Goal: Task Accomplishment & Management: Manage account settings

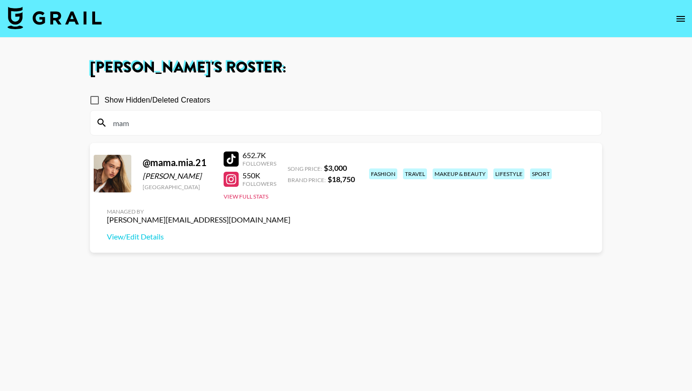
click at [69, 34] on nav at bounding box center [346, 19] width 692 height 38
click at [61, 34] on nav at bounding box center [346, 19] width 692 height 38
click at [67, 28] on img at bounding box center [55, 18] width 94 height 23
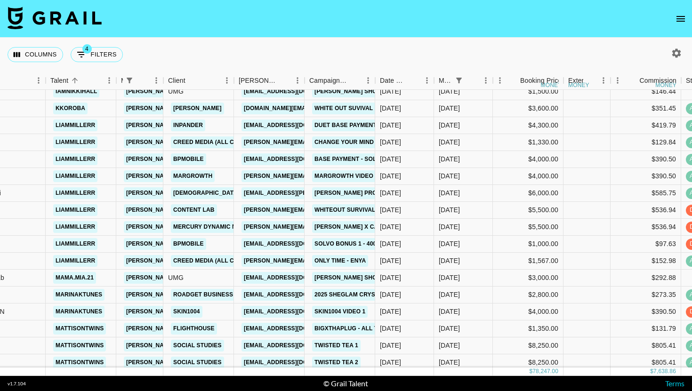
scroll to position [126, 150]
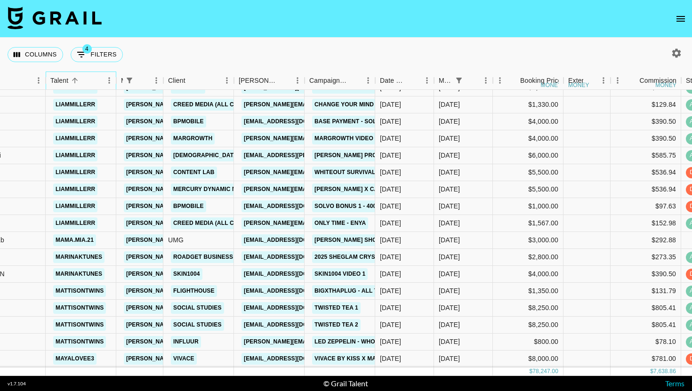
click at [80, 72] on div "Talent" at bounding box center [76, 81] width 52 height 18
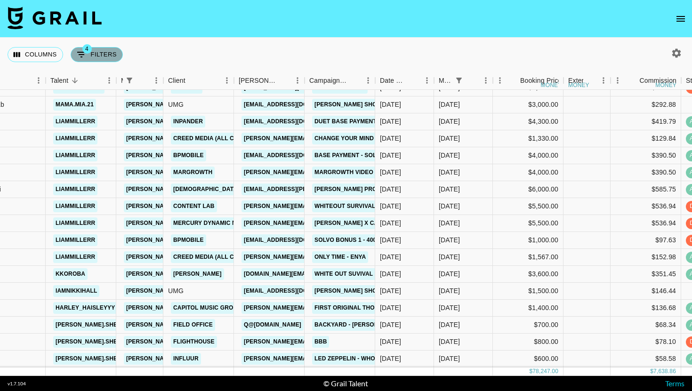
click at [104, 54] on button "4 Filters" at bounding box center [97, 54] width 52 height 15
select select "managerIds"
select select "status"
select select "not"
select select "cancelled"
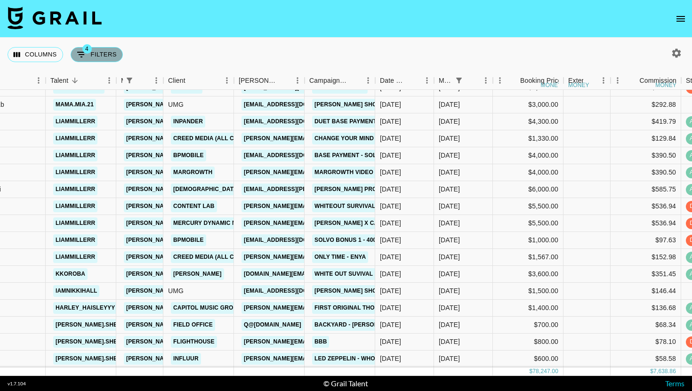
select select "status"
select select "not"
select select "declined"
select select "monthDue2"
select select "[DATE]"
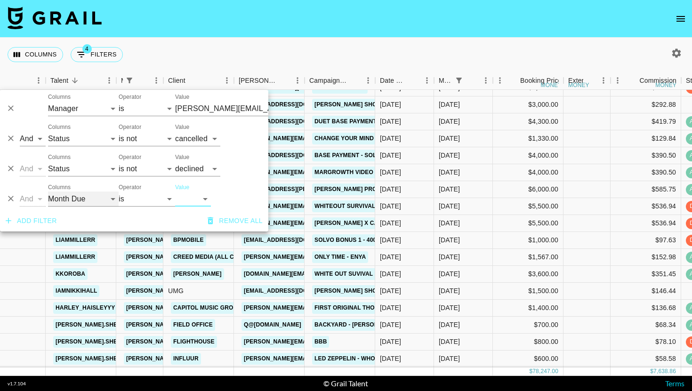
click at [81, 195] on select "Grail Platform ID Airtable ID Talent Manager Client [PERSON_NAME] Campaign (Typ…" at bounding box center [83, 199] width 71 height 15
select select "status"
click at [48, 192] on select "Grail Platform ID Airtable ID Talent Manager Client [PERSON_NAME] Campaign (Typ…" at bounding box center [83, 199] width 71 height 15
select select
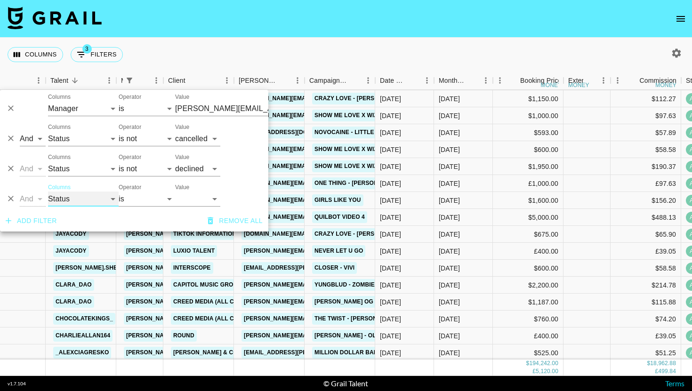
scroll to position [0, 150]
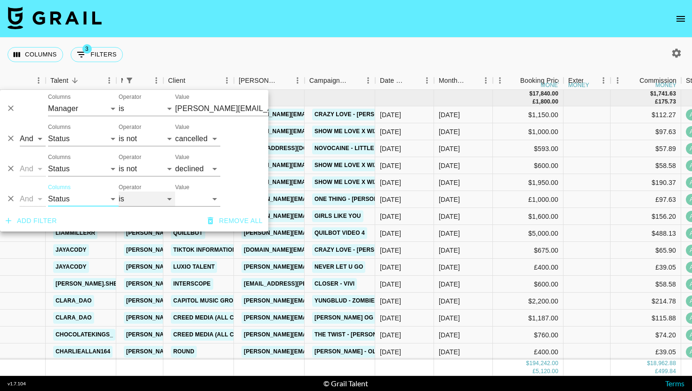
click at [133, 196] on select "is is not is any of is not any of" at bounding box center [147, 199] width 56 height 15
select select "not"
click at [119, 192] on select "is is not is any of is not any of" at bounding box center [147, 199] width 56 height 15
click at [211, 204] on select "confirmed declined draft posted approved cancelled badDebt" at bounding box center [197, 199] width 45 height 15
select select "approved"
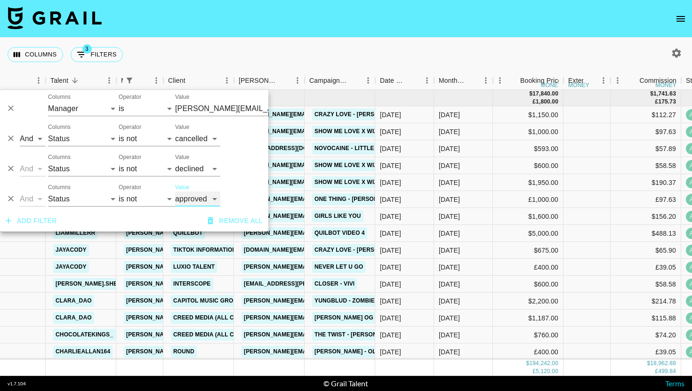
click at [175, 192] on select "confirmed declined draft posted approved cancelled badDebt" at bounding box center [197, 199] width 45 height 15
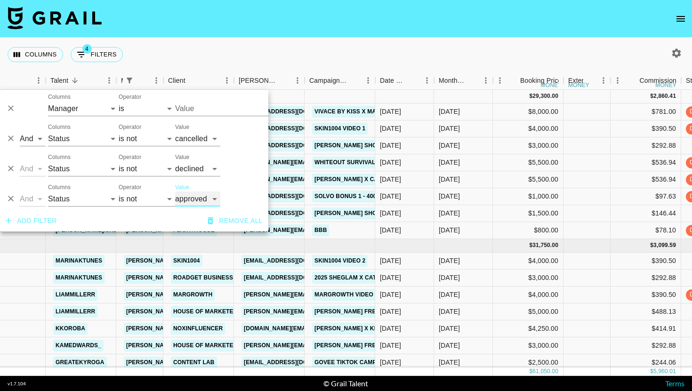
type input "[PERSON_NAME][EMAIL_ADDRESS][DOMAIN_NAME]"
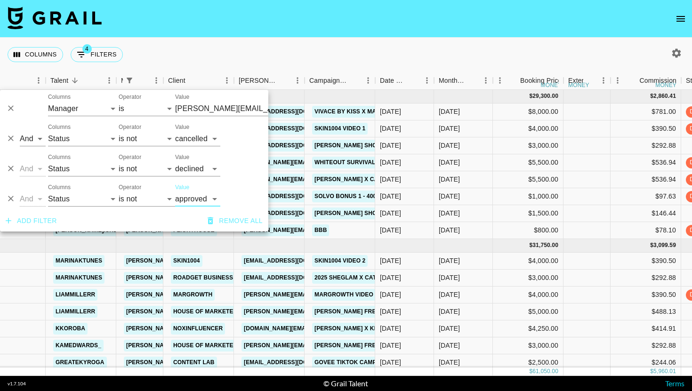
click at [419, 49] on div "Columns 4 Filters + Booking" at bounding box center [346, 55] width 692 height 34
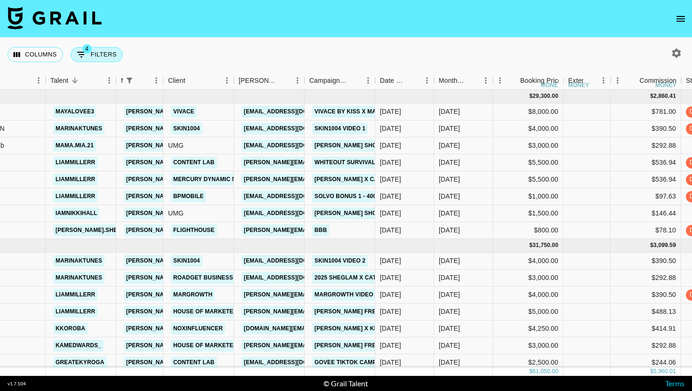
click at [100, 47] on button "4 Filters" at bounding box center [97, 54] width 52 height 15
select select "managerIds"
select select "status"
select select "not"
select select "cancelled"
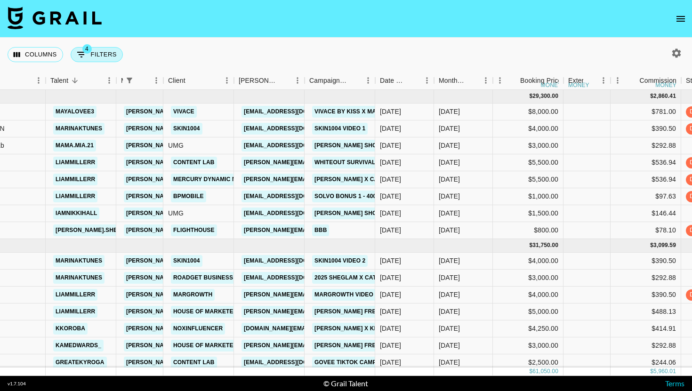
select select "status"
select select "not"
select select "declined"
select select "status"
select select "not"
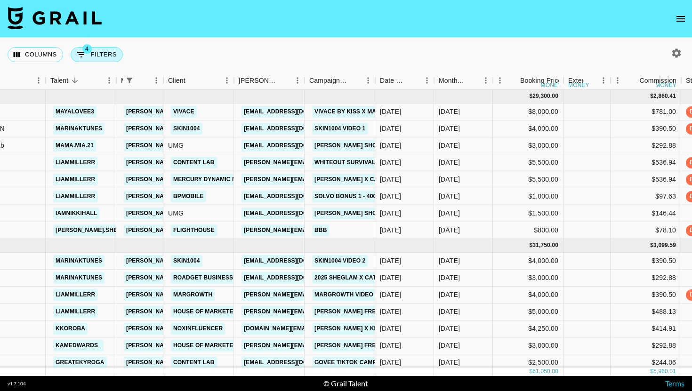
select select "approved"
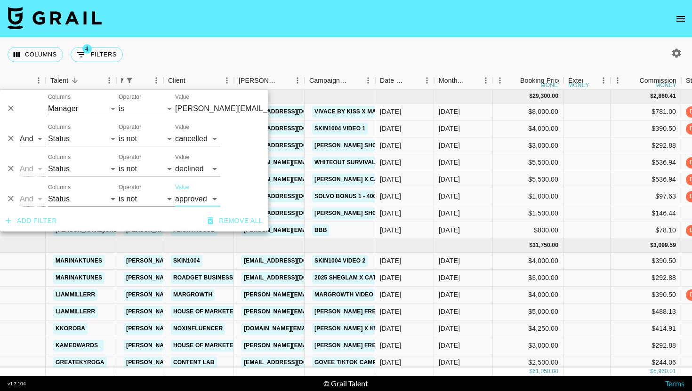
click at [41, 214] on button "Add filter" at bounding box center [31, 220] width 59 height 17
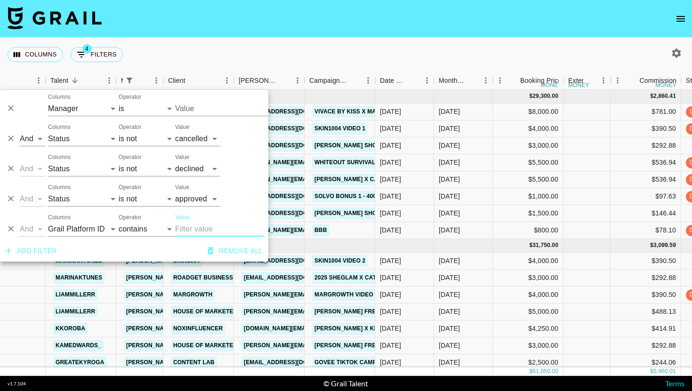
type input "[PERSON_NAME][EMAIL_ADDRESS][DOMAIN_NAME]"
click at [73, 233] on select "Grail Platform ID Airtable ID Talent Manager Client [PERSON_NAME] Campaign (Typ…" at bounding box center [83, 229] width 71 height 15
select select "monthDue2"
click at [48, 222] on select "Grail Platform ID Airtable ID Talent Manager Client [PERSON_NAME] Campaign (Typ…" at bounding box center [83, 229] width 71 height 15
select select "is"
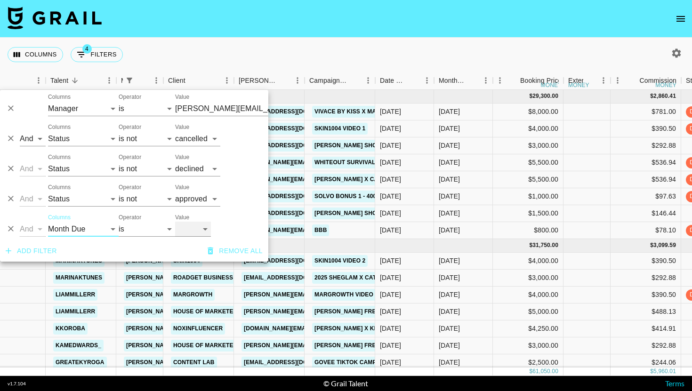
click at [196, 223] on select "[DATE] Aug '[DATE] Jun '[DATE] Apr '[DATE] Feb '[DATE] Dec '[DATE] Oct '[DATE] …" at bounding box center [193, 229] width 36 height 15
select select "[DATE]"
click at [175, 222] on select "[DATE] Aug '[DATE] Jun '[DATE] Apr '[DATE] Feb '[DATE] Dec '[DATE] Oct '[DATE] …" at bounding box center [193, 229] width 36 height 15
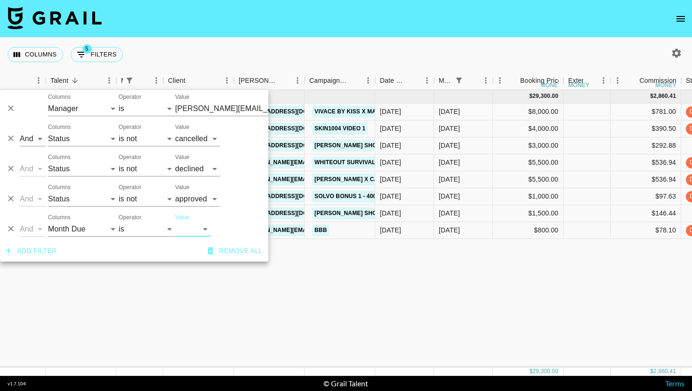
click at [494, 57] on div "Columns 5 Filters + Booking" at bounding box center [346, 55] width 692 height 34
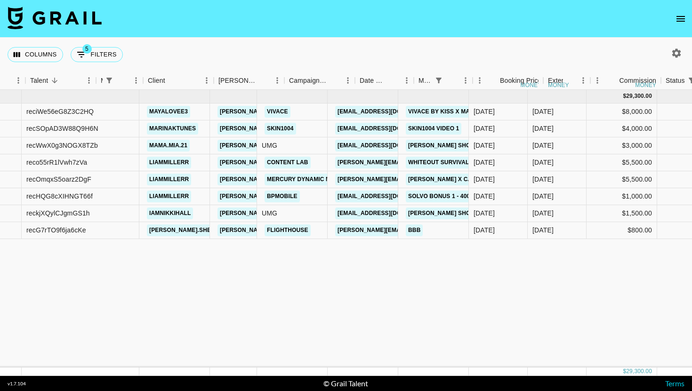
scroll to position [0, 170]
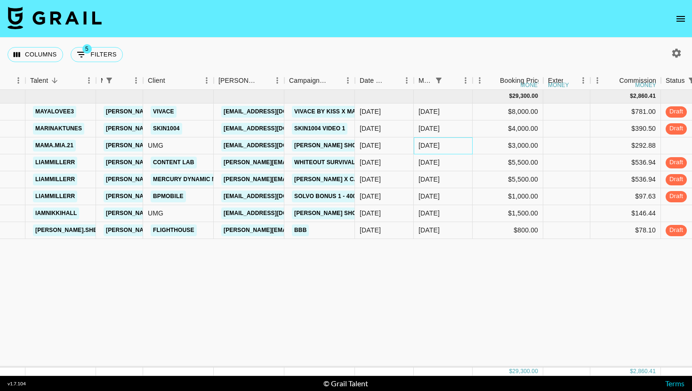
click at [436, 143] on div "[DATE]" at bounding box center [428, 145] width 21 height 9
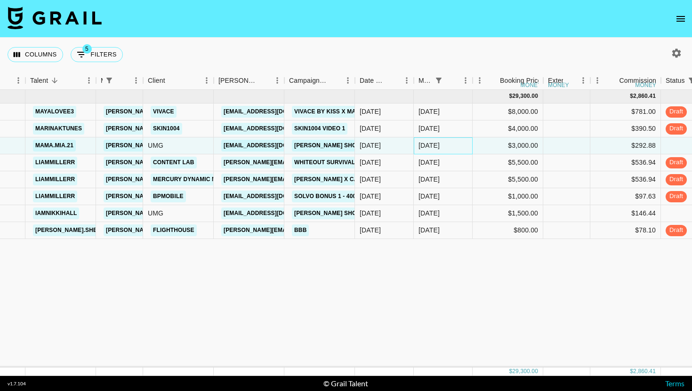
click at [436, 143] on div "[DATE]" at bounding box center [428, 145] width 21 height 9
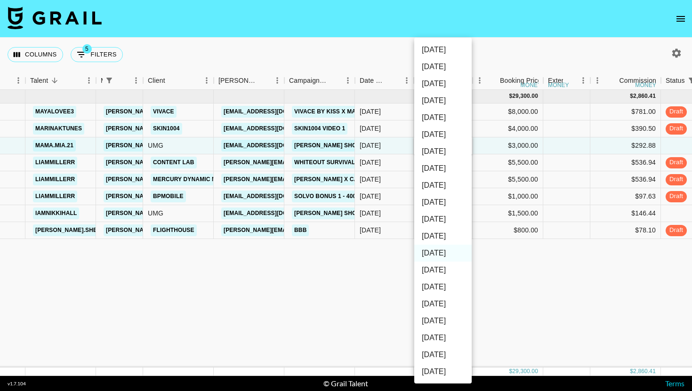
click at [452, 230] on li "[DATE]" at bounding box center [442, 236] width 57 height 17
type input "[DATE]"
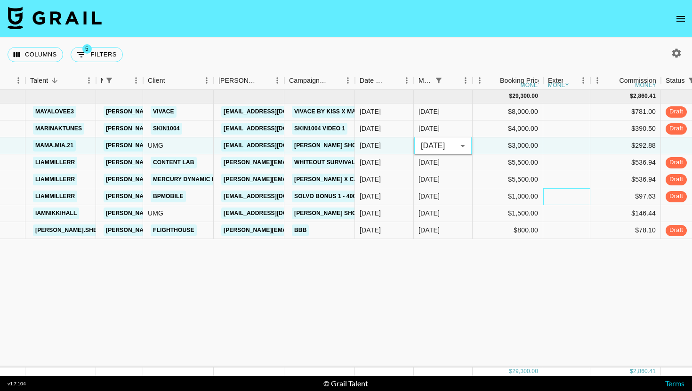
click at [560, 197] on div at bounding box center [566, 196] width 47 height 17
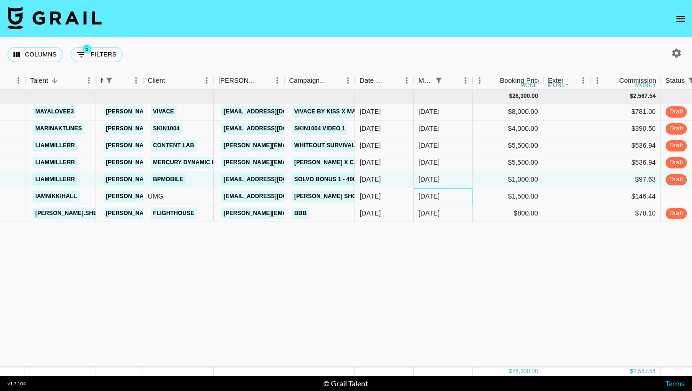
click at [435, 193] on div "[DATE]" at bounding box center [428, 196] width 21 height 9
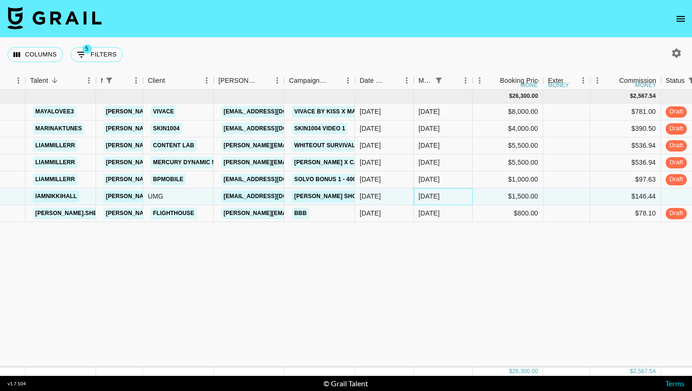
click at [435, 193] on div "[DATE]" at bounding box center [428, 196] width 21 height 9
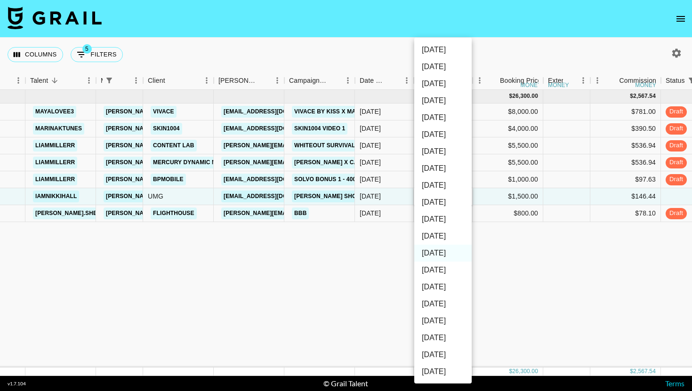
click at [449, 238] on li "[DATE]" at bounding box center [442, 236] width 57 height 17
type input "[DATE]"
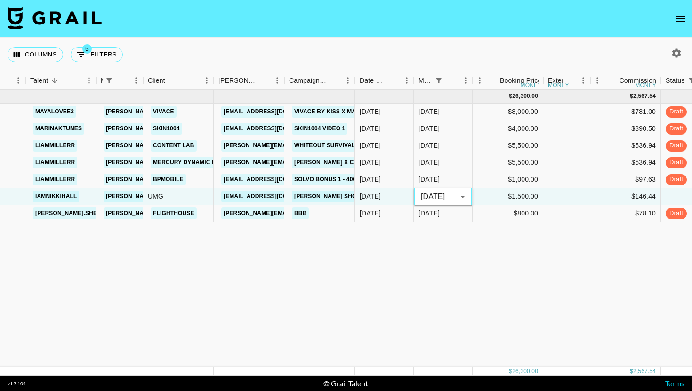
click at [492, 256] on div "[DATE] ( 7 ) $ 26,300.00 $ 2,567.54 reciWe56eG8Z3C2HQ mayalovee3 [EMAIL_ADDRESS…" at bounding box center [652, 229] width 1645 height 278
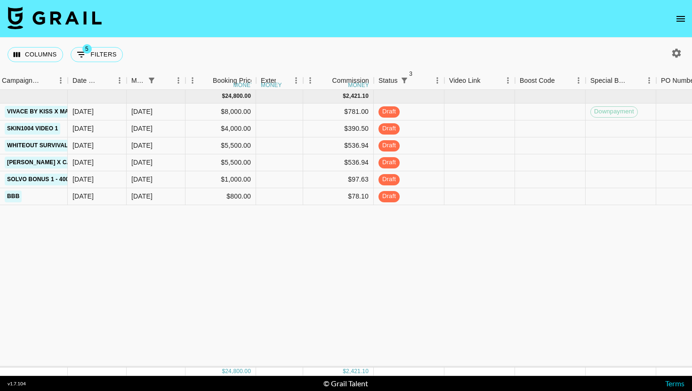
scroll to position [0, 459]
click at [488, 196] on div at bounding box center [477, 196] width 71 height 17
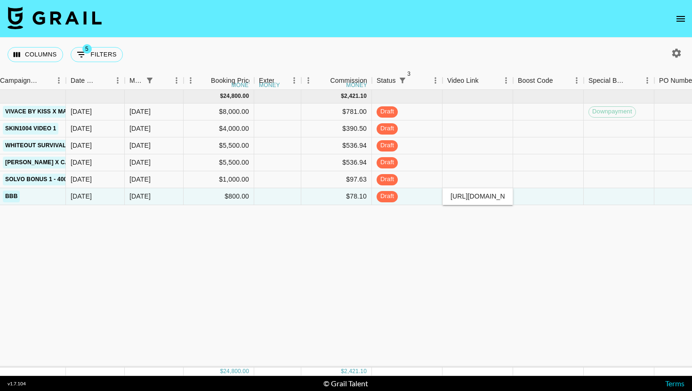
scroll to position [0, 246]
type input "[URL][DOMAIN_NAME][DOMAIN_NAME]"
click at [562, 196] on div at bounding box center [548, 196] width 71 height 17
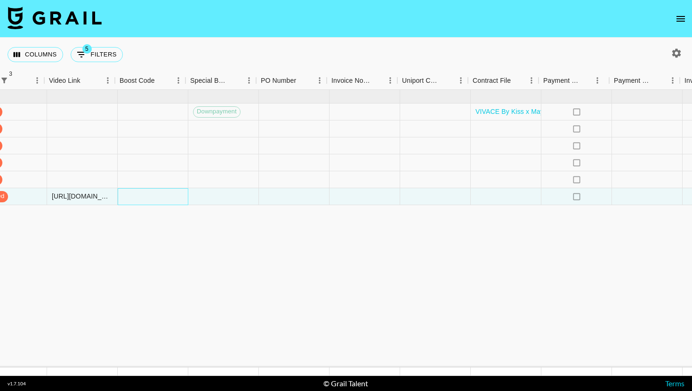
scroll to position [0, 953]
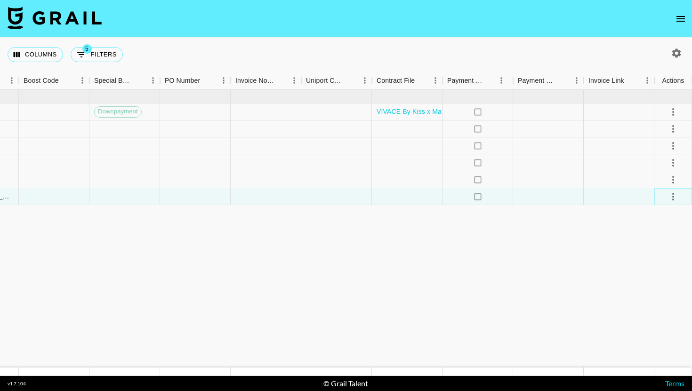
click at [676, 195] on icon "select merge strategy" at bounding box center [673, 196] width 11 height 11
click at [664, 274] on li "Cancel" at bounding box center [661, 267] width 61 height 17
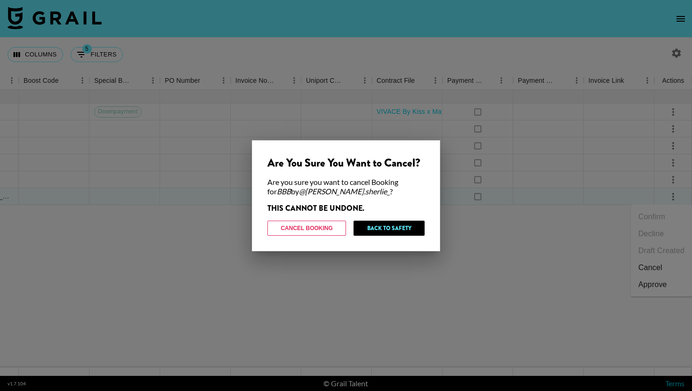
click at [452, 270] on div at bounding box center [346, 195] width 692 height 391
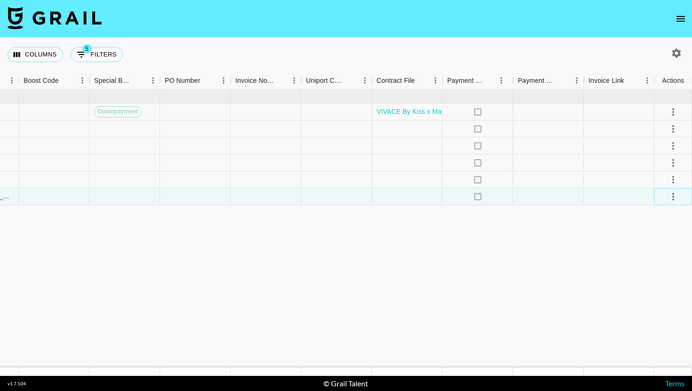
click at [668, 199] on icon "select merge strategy" at bounding box center [673, 196] width 11 height 11
click at [657, 285] on div "Approve" at bounding box center [652, 284] width 29 height 11
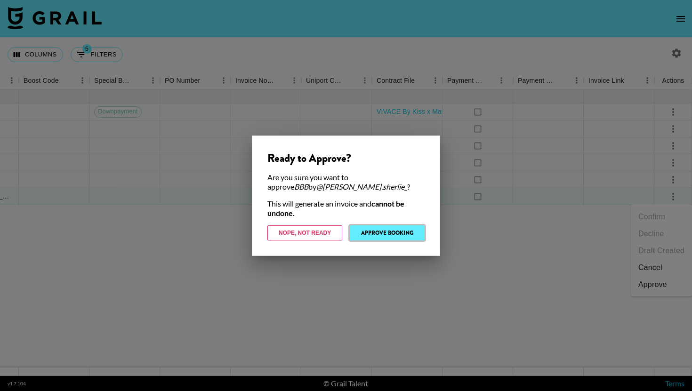
click at [410, 238] on button "Approve Booking" at bounding box center [387, 232] width 75 height 15
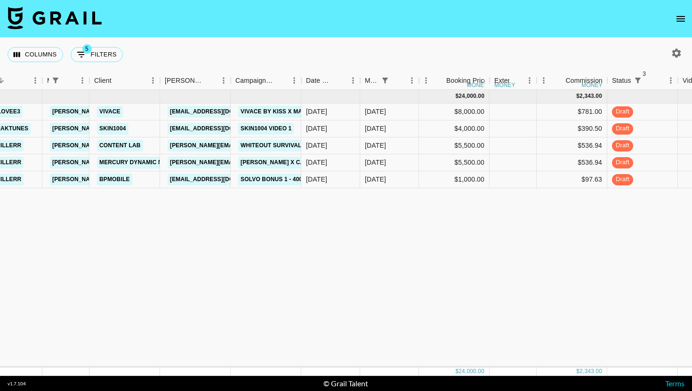
scroll to position [0, 219]
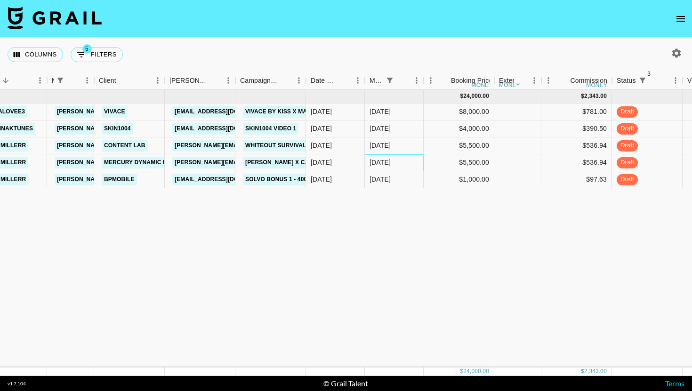
click at [398, 161] on div "[DATE]" at bounding box center [394, 162] width 59 height 17
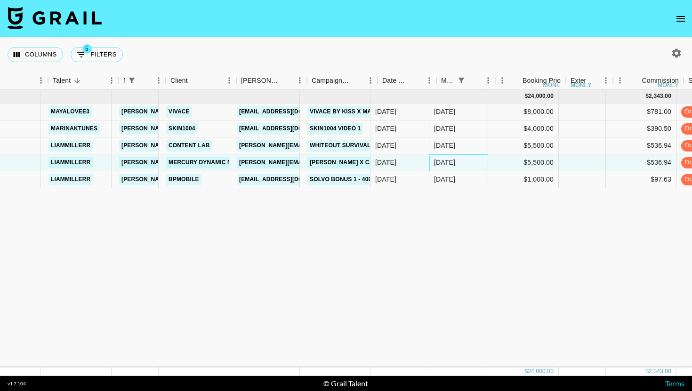
scroll to position [0, 147]
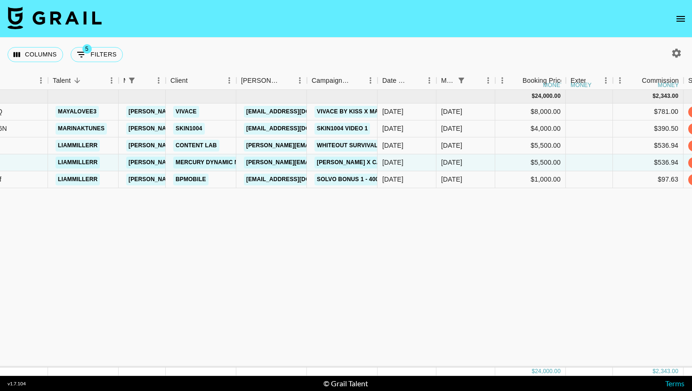
click at [103, 41] on div "Columns 5 Filters + Booking" at bounding box center [67, 55] width 119 height 34
click at [98, 51] on button "5 Filters" at bounding box center [97, 54] width 52 height 15
select select "managerIds"
select select "status"
select select "not"
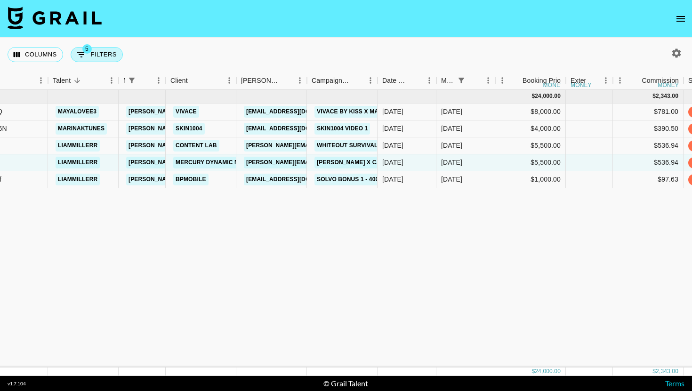
select select "cancelled"
select select "status"
select select "not"
select select "declined"
select select "status"
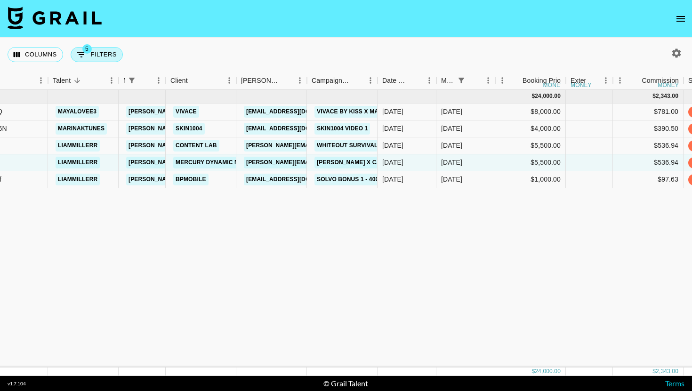
select select "not"
select select "approved"
select select "monthDue2"
select select "[DATE]"
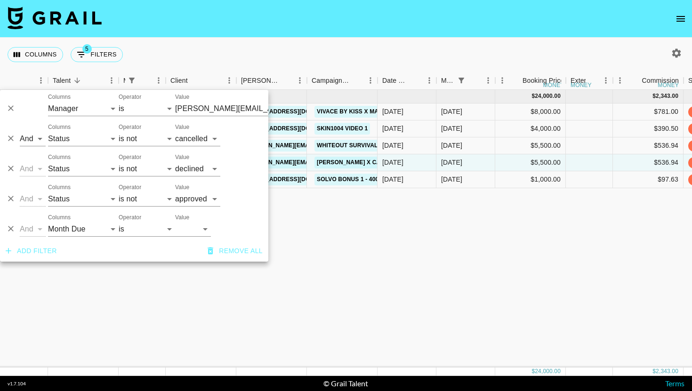
click at [16, 200] on button "Delete" at bounding box center [11, 199] width 14 height 14
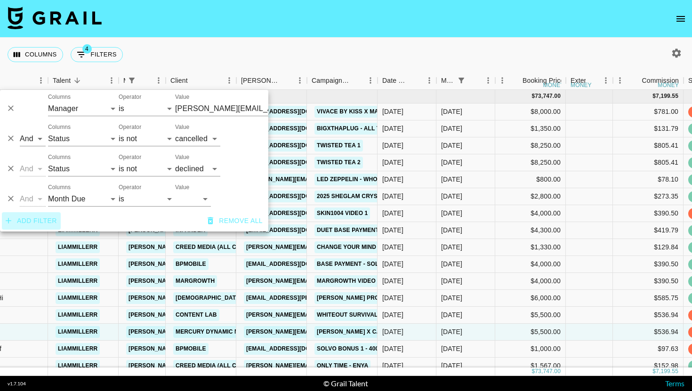
click at [45, 218] on button "Add filter" at bounding box center [31, 220] width 59 height 17
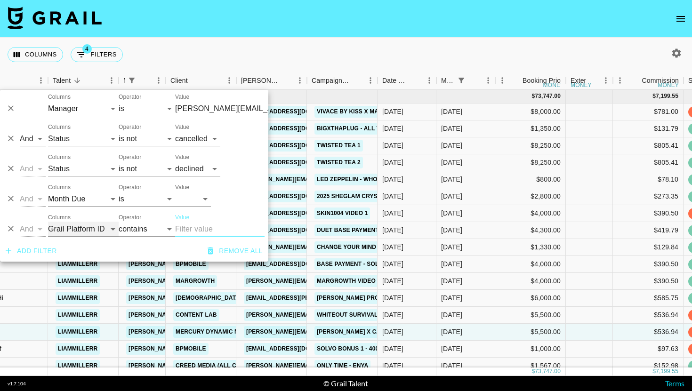
click at [84, 234] on select "Grail Platform ID Airtable ID Talent Manager Client [PERSON_NAME] Campaign (Typ…" at bounding box center [83, 229] width 71 height 15
select select "talentName"
click at [48, 222] on select "Grail Platform ID Airtable ID Talent Manager Client [PERSON_NAME] Campaign (Typ…" at bounding box center [83, 229] width 71 height 15
click at [183, 230] on input "Value" at bounding box center [219, 229] width 89 height 15
type input "[PERSON_NAME][EMAIL_ADDRESS][DOMAIN_NAME]"
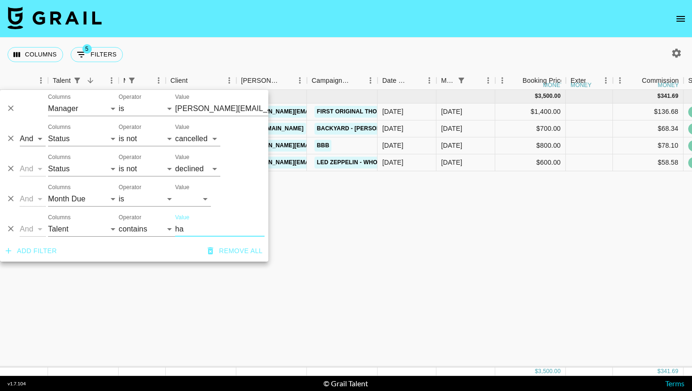
type input "hab"
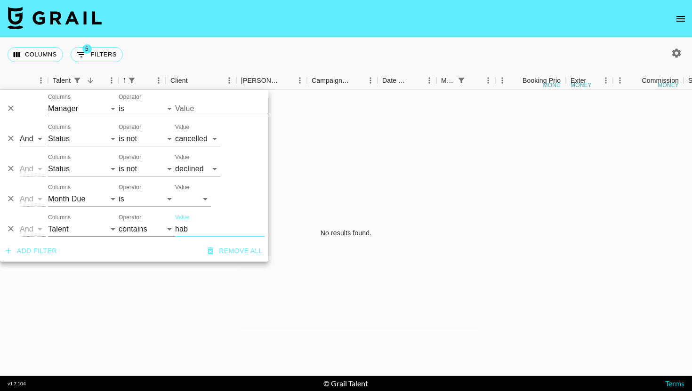
type input "[PERSON_NAME][EMAIL_ADDRESS][DOMAIN_NAME]"
type input "ha"
type input "[PERSON_NAME][EMAIL_ADDRESS][DOMAIN_NAME]"
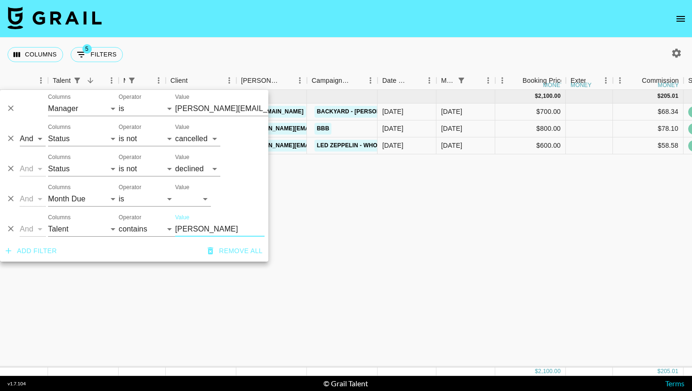
type input "[PERSON_NAME]"
click at [534, 305] on div "[DATE] ( 3 ) $ 2,100.00 $ 205.01 recAwKaGg2jeWaixn [PERSON_NAME].[PERSON_NAME] …" at bounding box center [675, 229] width 1645 height 278
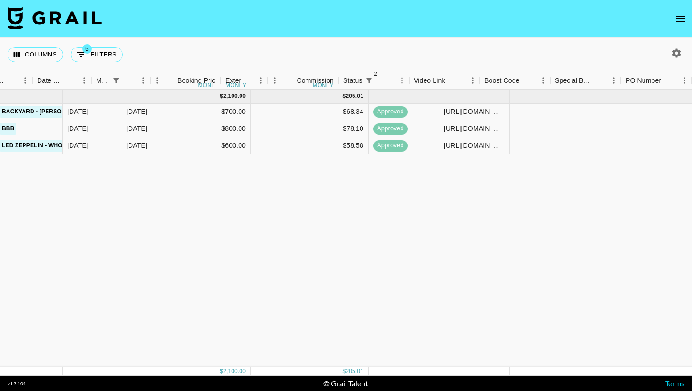
scroll to position [0, 0]
